Goal: Check status: Check status

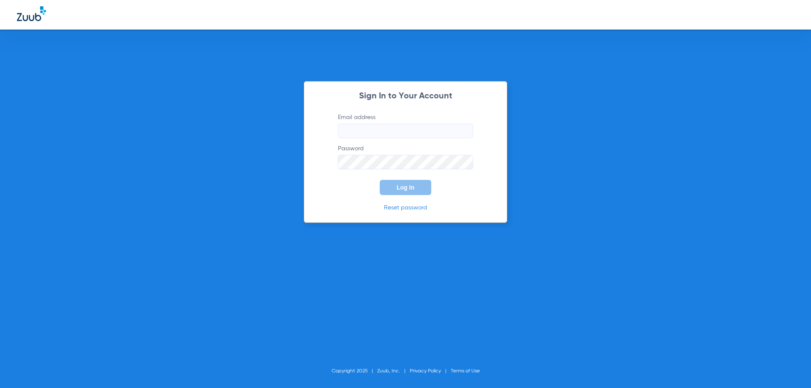
click at [394, 136] on input "Email address" at bounding box center [405, 131] width 135 height 14
paste input "[EMAIL_ADDRESS][DOMAIN_NAME]"
type input "[EMAIL_ADDRESS][DOMAIN_NAME]"
click at [380, 180] on button "Log In" at bounding box center [406, 187] width 52 height 15
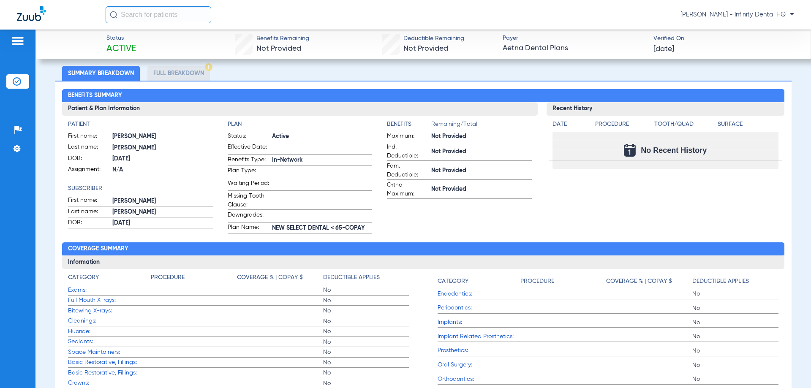
scroll to position [182, 0]
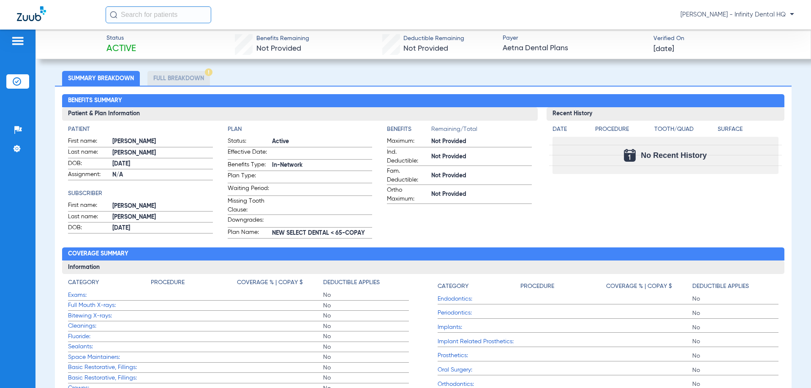
click at [171, 73] on li "Full Breakdown" at bounding box center [178, 78] width 62 height 15
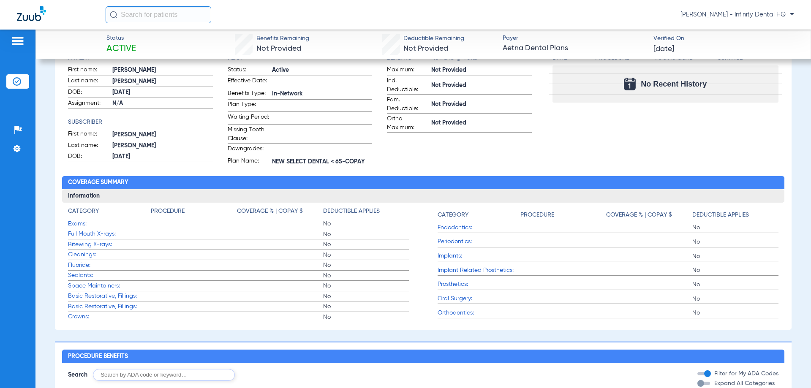
scroll to position [211, 0]
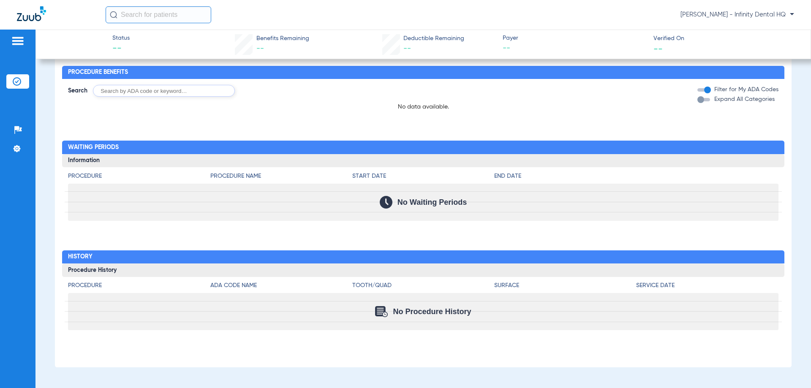
scroll to position [34, 0]
